Goal: Task Accomplishment & Management: Use online tool/utility

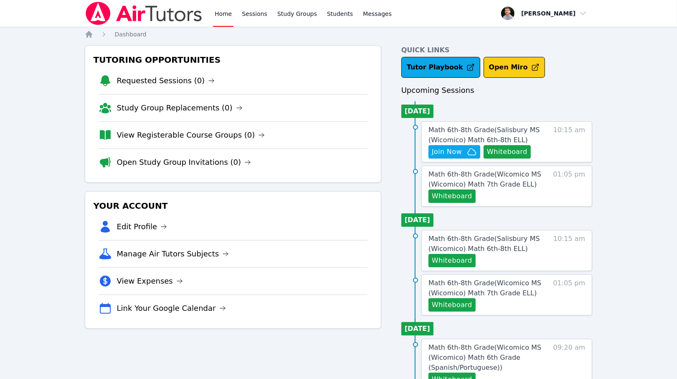
click at [509, 73] on button "Open Miro" at bounding box center [514, 67] width 61 height 21
click at [258, 15] on link "Sessions" at bounding box center [254, 13] width 29 height 27
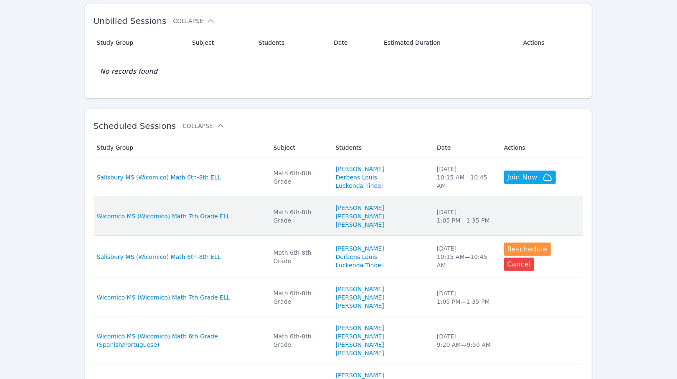
scroll to position [148, 0]
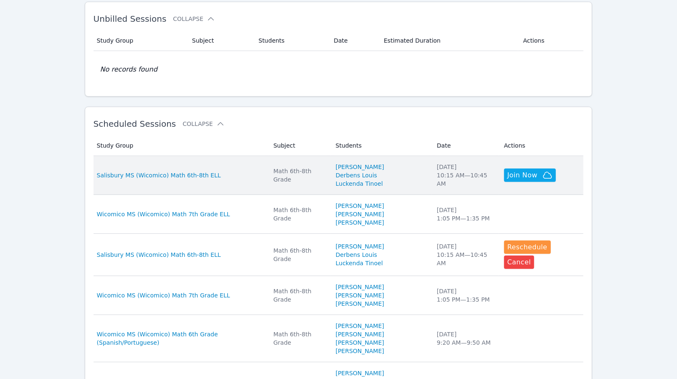
click at [252, 173] on div "Salisbury MS (Wicomico) Math 6th-8th ELL" at bounding box center [180, 175] width 167 height 8
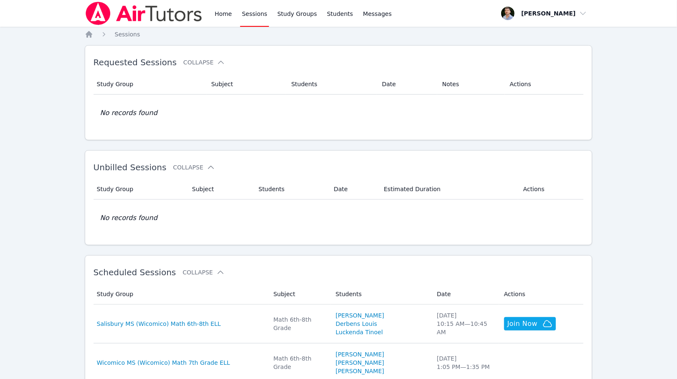
scroll to position [148, 0]
click at [307, 15] on link "Study Groups" at bounding box center [297, 13] width 43 height 27
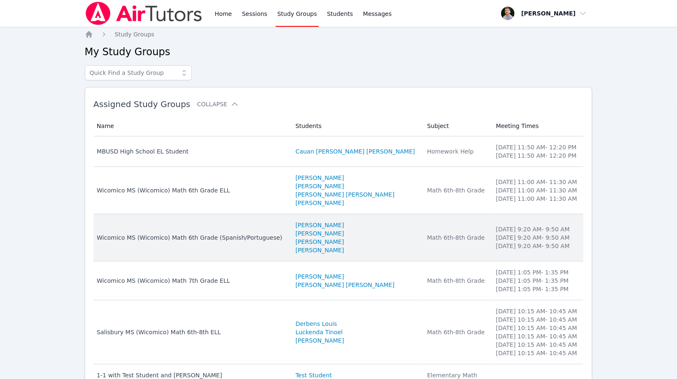
scroll to position [41, 0]
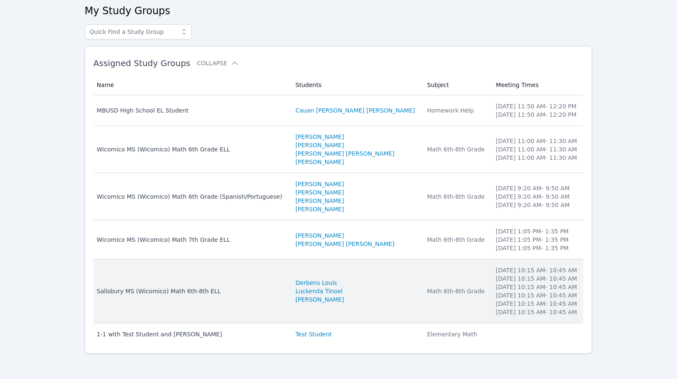
click at [397, 276] on td "Students Derbens [PERSON_NAME] [PERSON_NAME]" at bounding box center [357, 291] width 132 height 64
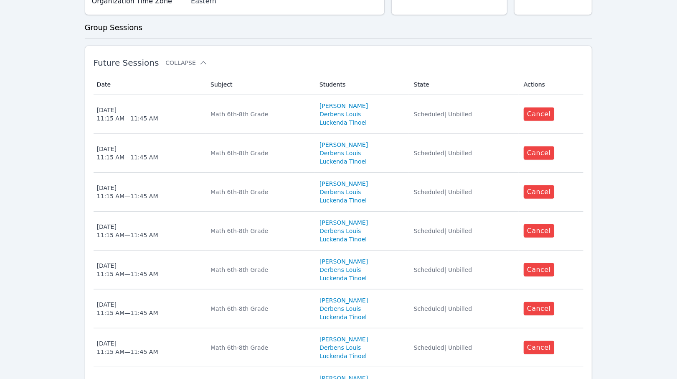
scroll to position [483, 0]
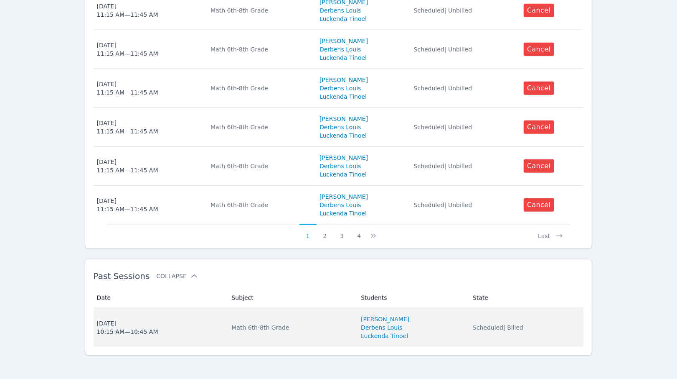
click at [506, 320] on td "State Scheduled | Billed" at bounding box center [526, 327] width 116 height 38
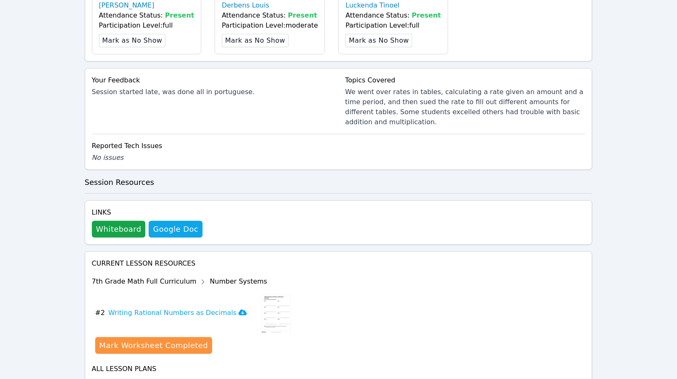
scroll to position [311, 0]
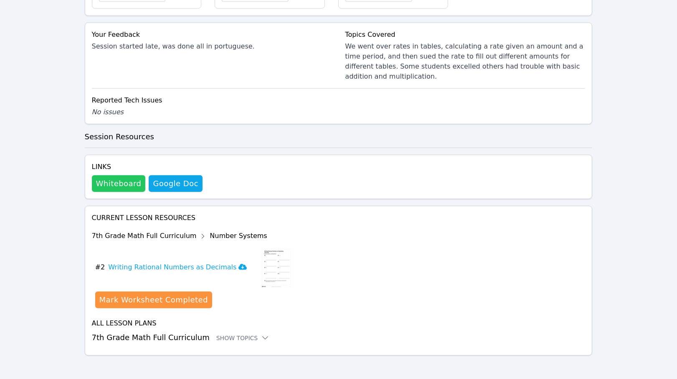
click at [128, 181] on button "Whiteboard" at bounding box center [119, 183] width 54 height 17
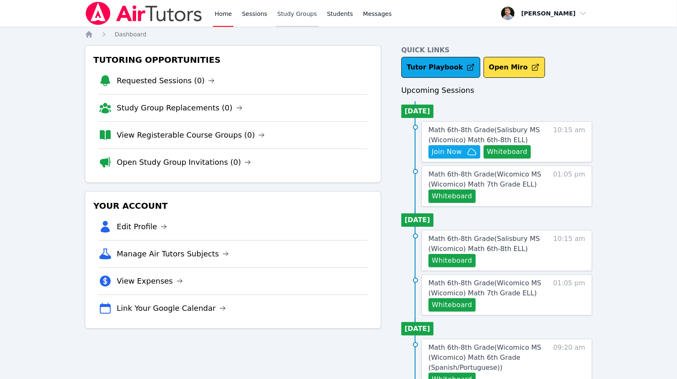
click at [287, 17] on link "Study Groups" at bounding box center [297, 13] width 43 height 27
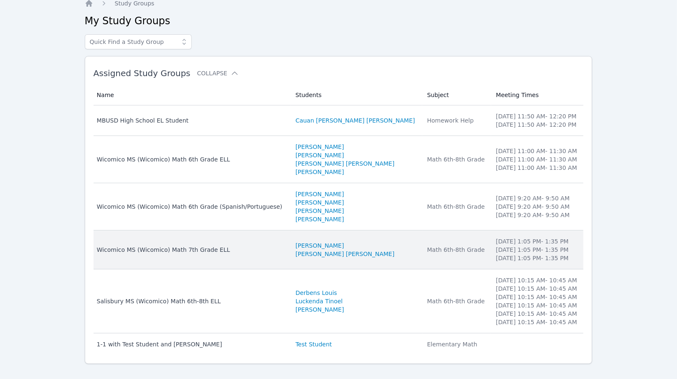
scroll to position [41, 0]
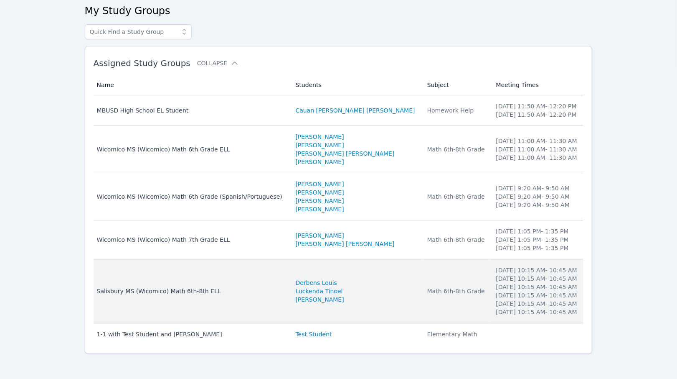
click at [377, 284] on li "Derbens Louis" at bounding box center [357, 282] width 122 height 8
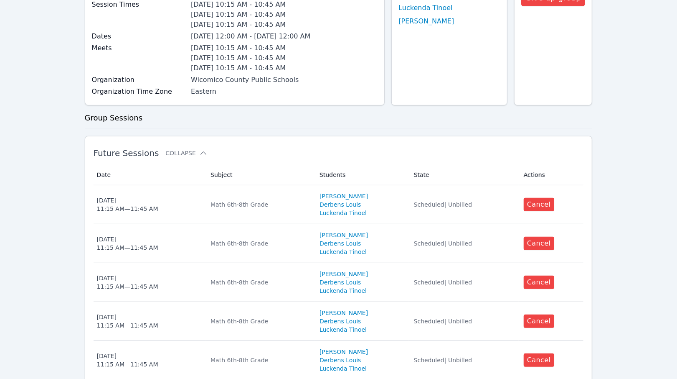
scroll to position [483, 0]
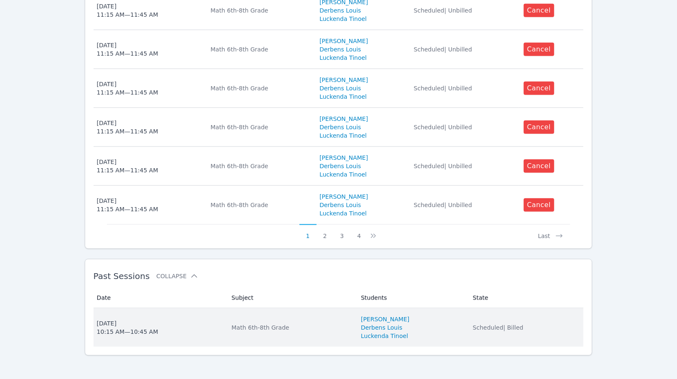
click at [258, 323] on div "Math 6th-8th Grade" at bounding box center [292, 327] width 120 height 8
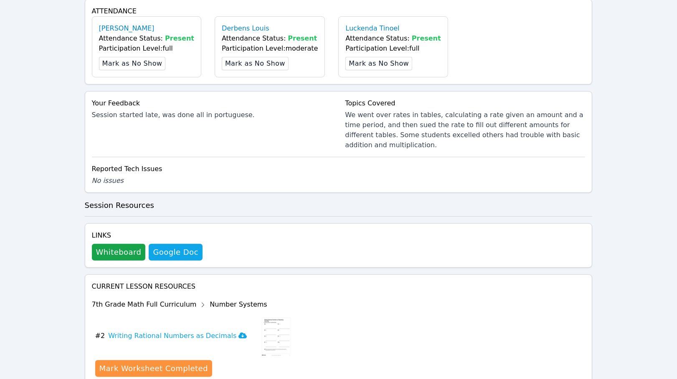
scroll to position [255, 0]
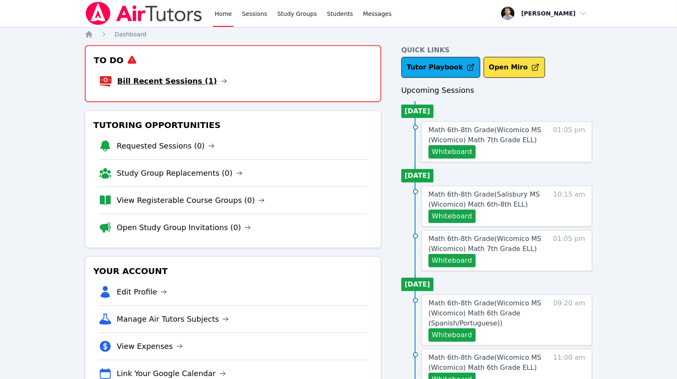
click at [177, 84] on link "Bill Recent Sessions (1)" at bounding box center [172, 81] width 110 height 12
